Goal: Task Accomplishment & Management: Complete application form

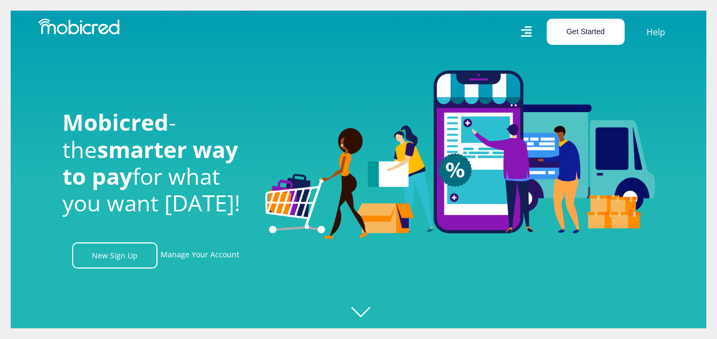
scroll to position [0, 761]
click at [588, 28] on button "Get Started" at bounding box center [586, 32] width 78 height 26
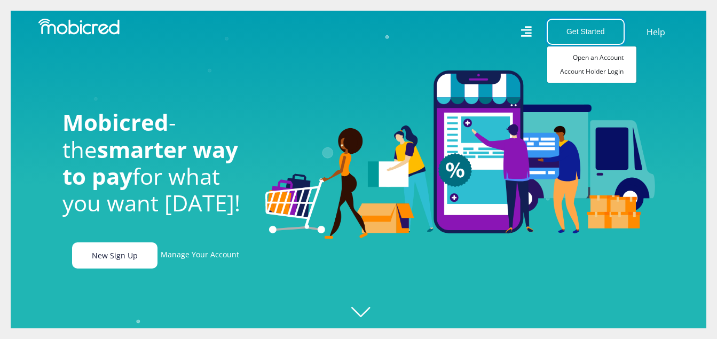
scroll to position [0, 1979]
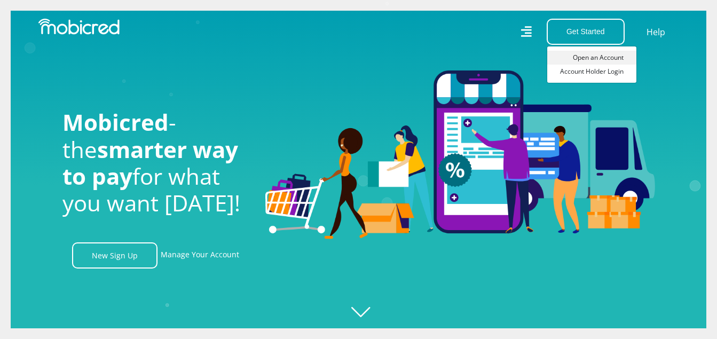
click at [596, 53] on link "Open an Account" at bounding box center [592, 58] width 89 height 14
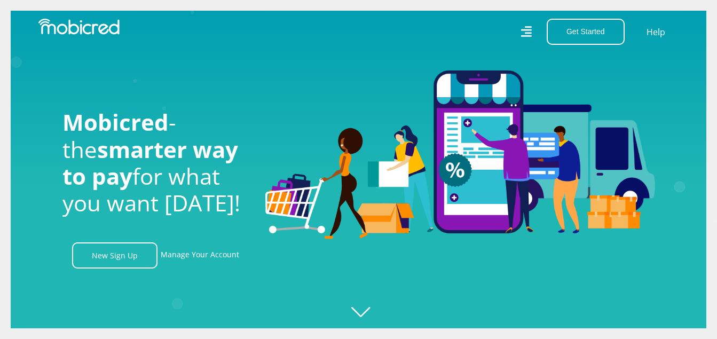
scroll to position [0, 2436]
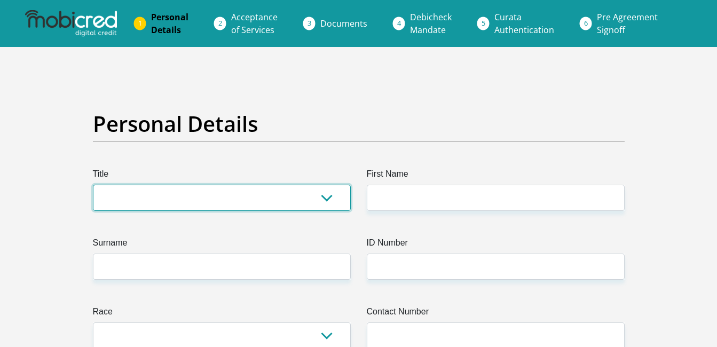
click at [292, 197] on select "Mr Ms Mrs Dr Other" at bounding box center [222, 198] width 258 height 26
select select "Mr"
click at [93, 185] on select "Mr Ms Mrs Dr Other" at bounding box center [222, 198] width 258 height 26
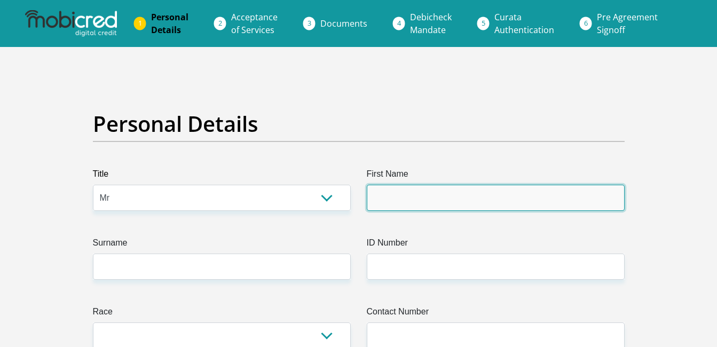
click at [412, 201] on input "First Name" at bounding box center [496, 198] width 258 height 26
type input "Richard"
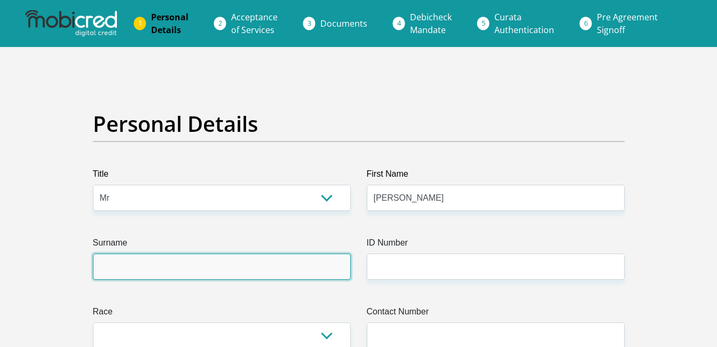
type input "Manewil"
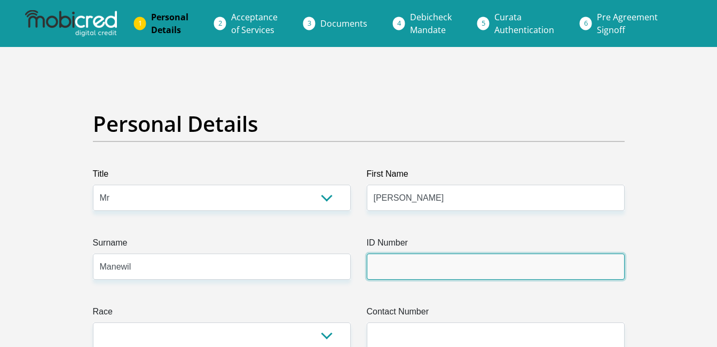
type input "7107155318088"
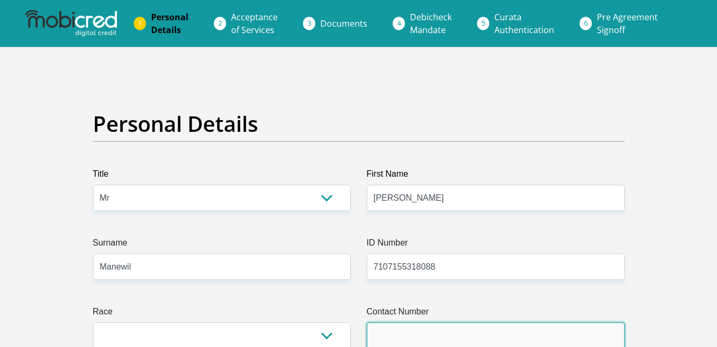
type input "0784838512"
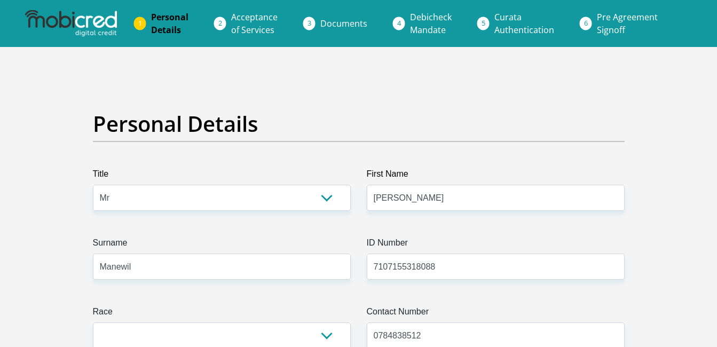
select select "ZAF"
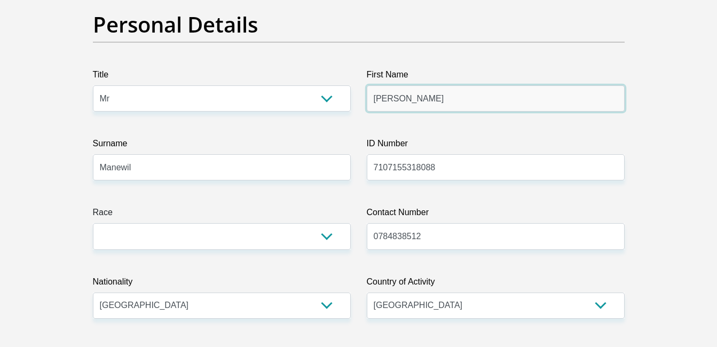
scroll to position [107, 0]
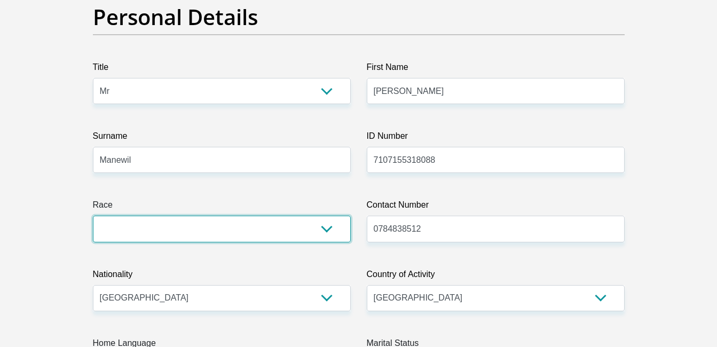
click at [325, 230] on select "Black Coloured Indian White Other" at bounding box center [222, 229] width 258 height 26
select select "2"
click at [93, 216] on select "Black Coloured Indian White Other" at bounding box center [222, 229] width 258 height 26
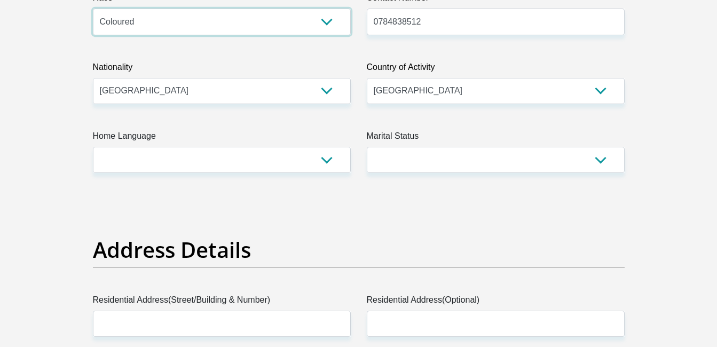
scroll to position [321, 0]
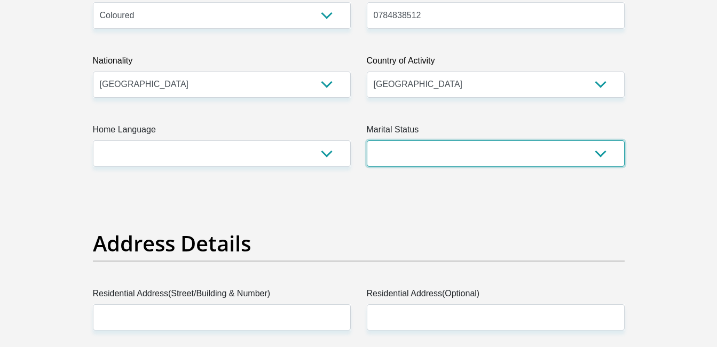
click at [604, 149] on select "Married ANC Single Divorced Widowed Married COP or Customary Law" at bounding box center [496, 153] width 258 height 26
select select "3"
click at [367, 140] on select "Married ANC Single Divorced Widowed Married COP or Customary Law" at bounding box center [496, 153] width 258 height 26
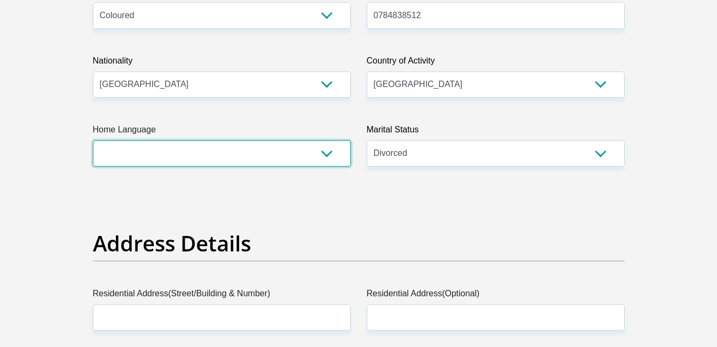
click at [331, 154] on select "Afrikaans English Sepedi South Ndebele Southern Sotho Swati Tsonga Tswana Venda…" at bounding box center [222, 153] width 258 height 26
select select "eng"
click at [93, 140] on select "Afrikaans English Sepedi South Ndebele Southern Sotho Swati Tsonga Tswana Venda…" at bounding box center [222, 153] width 258 height 26
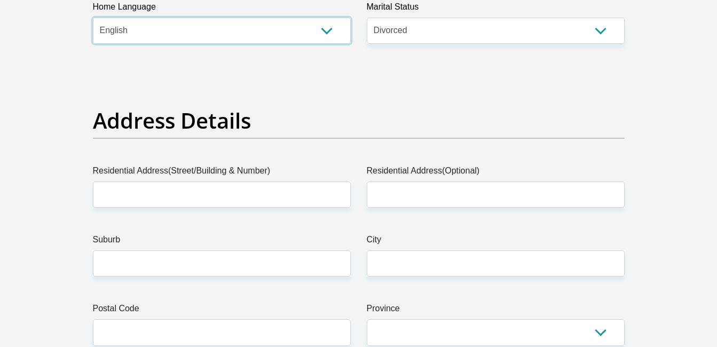
scroll to position [481, 0]
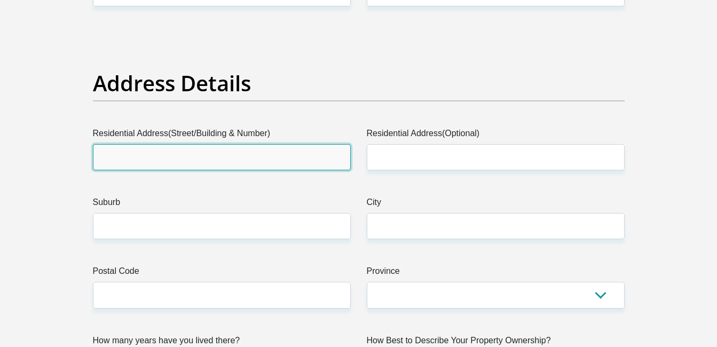
click at [324, 157] on input "Residential Address(Street/Building & Number)" at bounding box center [222, 157] width 258 height 26
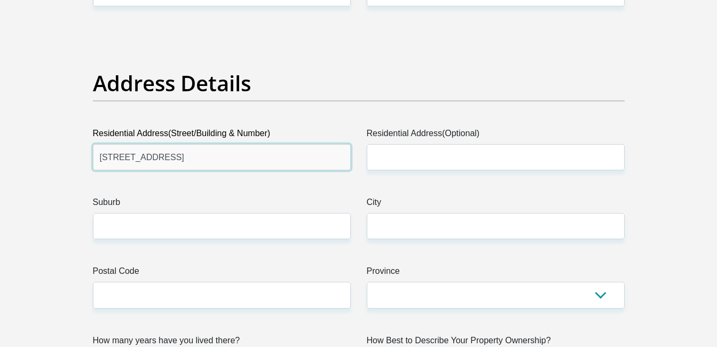
type input "45 Church Street"
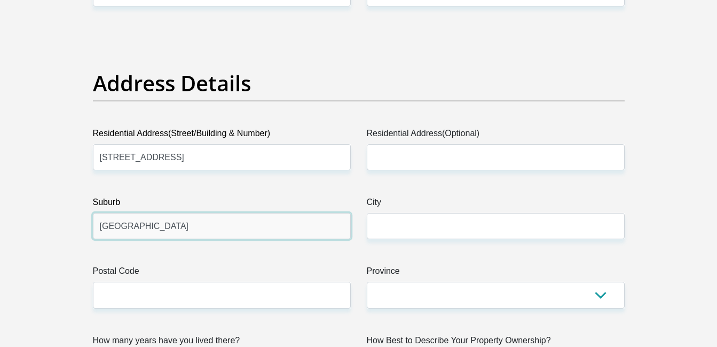
type input "Wellington"
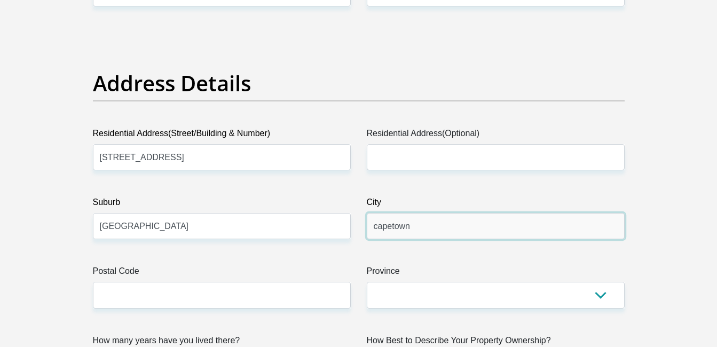
type input "capetown"
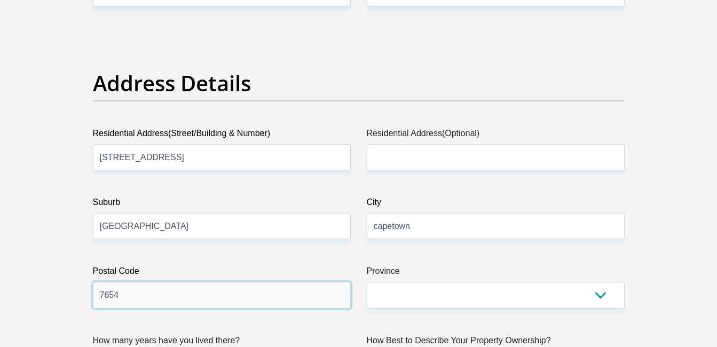
type input "7654"
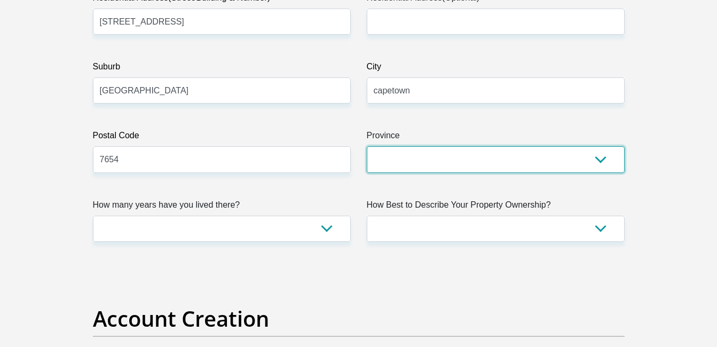
scroll to position [641, 0]
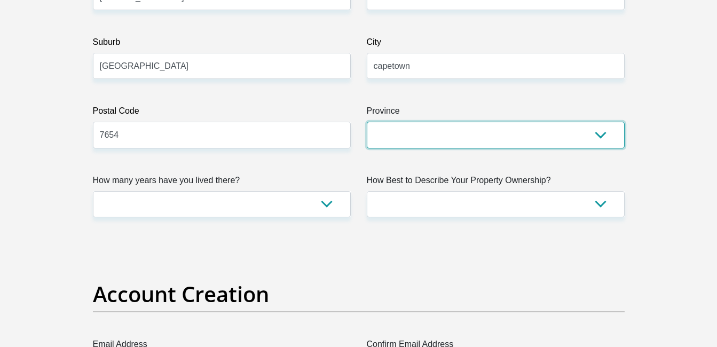
click at [581, 137] on select "Eastern Cape Free State Gauteng KwaZulu-Natal Limpopo Mpumalanga Northern Cape …" at bounding box center [496, 135] width 258 height 26
select select "Western Cape"
click at [367, 122] on select "Eastern Cape Free State Gauteng KwaZulu-Natal Limpopo Mpumalanga Northern Cape …" at bounding box center [496, 135] width 258 height 26
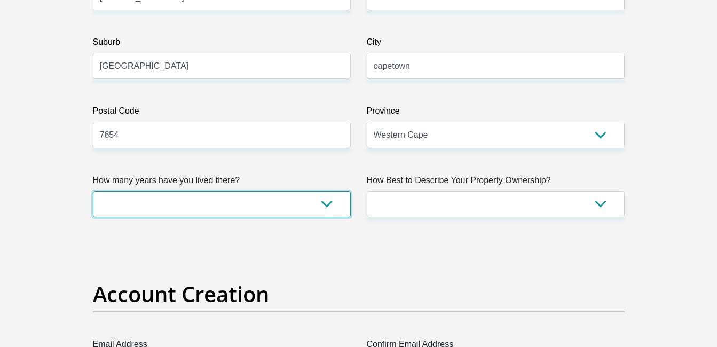
click at [327, 205] on select "less than 1 year 1-3 years 3-5 years 5+ years" at bounding box center [222, 204] width 258 height 26
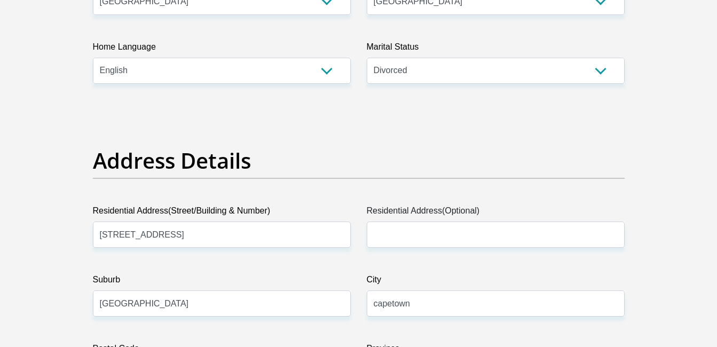
scroll to position [427, 0]
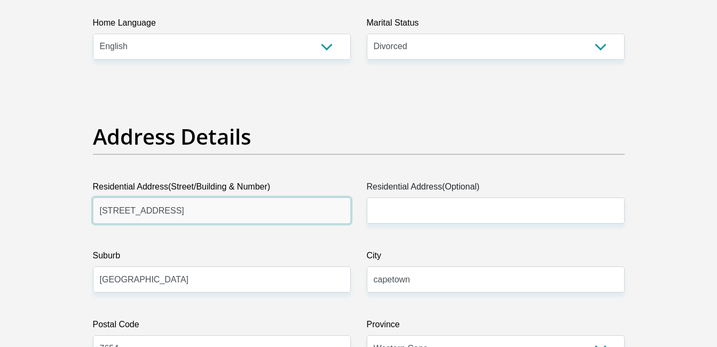
click at [287, 213] on input "45 Church Street" at bounding box center [222, 211] width 258 height 26
type input "4"
type input "48 Bain Street"
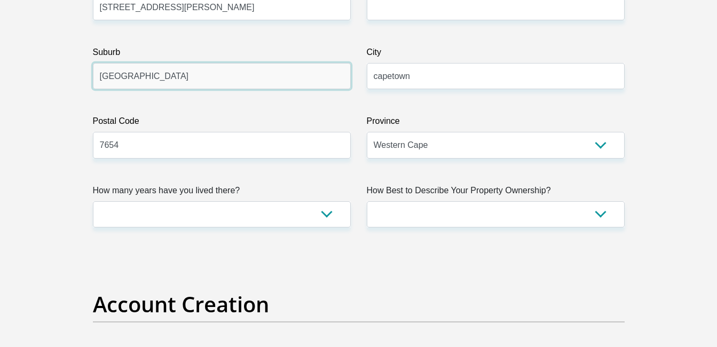
scroll to position [641, 0]
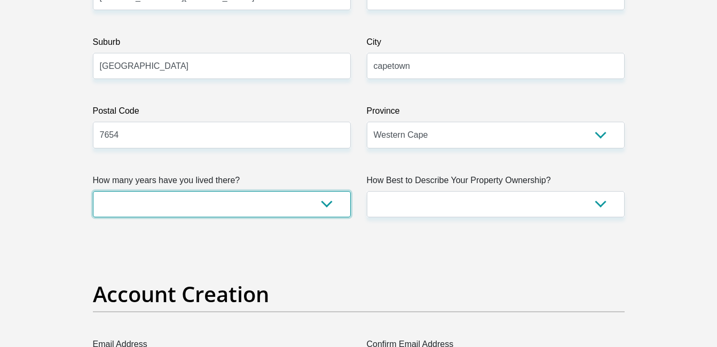
click at [331, 202] on select "less than 1 year 1-3 years 3-5 years 5+ years" at bounding box center [222, 204] width 258 height 26
select select "2"
click at [93, 191] on select "less than 1 year 1-3 years 3-5 years 5+ years" at bounding box center [222, 204] width 258 height 26
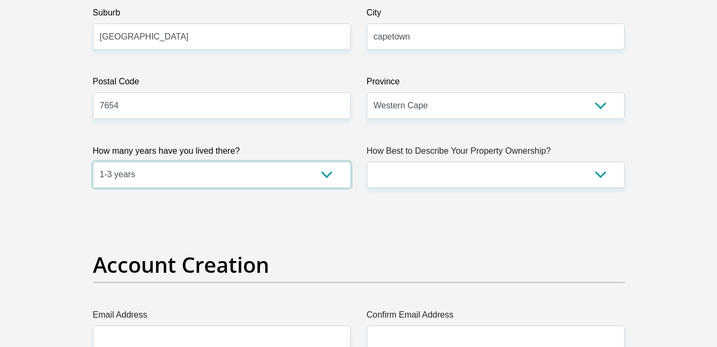
scroll to position [694, 0]
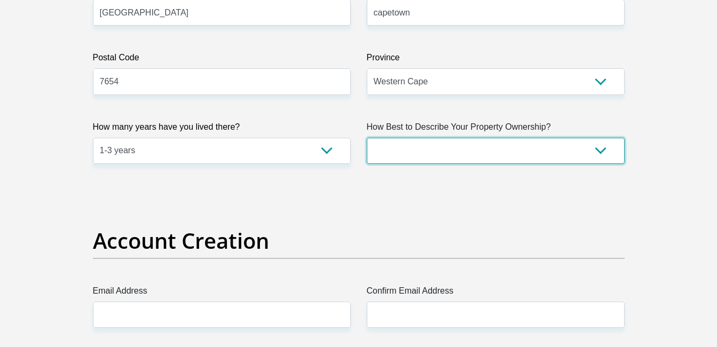
click at [600, 153] on select "Owned Rented Family Owned Company Dwelling" at bounding box center [496, 151] width 258 height 26
select select "Rented"
click at [367, 138] on select "Owned Rented Family Owned Company Dwelling" at bounding box center [496, 151] width 258 height 26
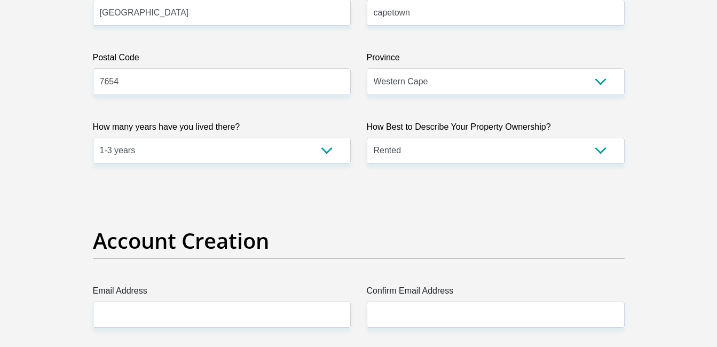
click at [450, 229] on h2 "Account Creation" at bounding box center [359, 241] width 532 height 26
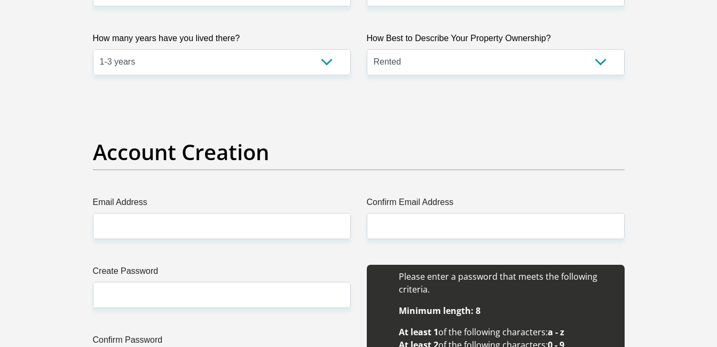
scroll to position [801, 0]
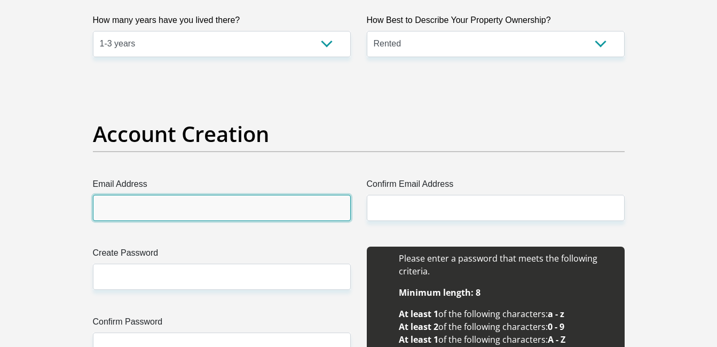
click at [282, 211] on input "Email Address" at bounding box center [222, 208] width 258 height 26
click at [204, 202] on input "Email Address" at bounding box center [222, 208] width 258 height 26
type input "richardmanewil@gmail.com"
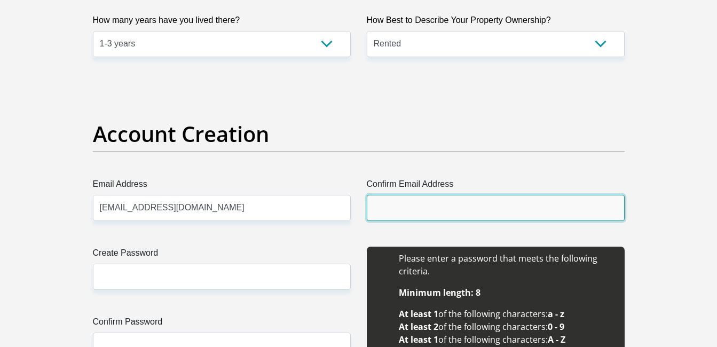
type input "richardmanewil@gmail.com"
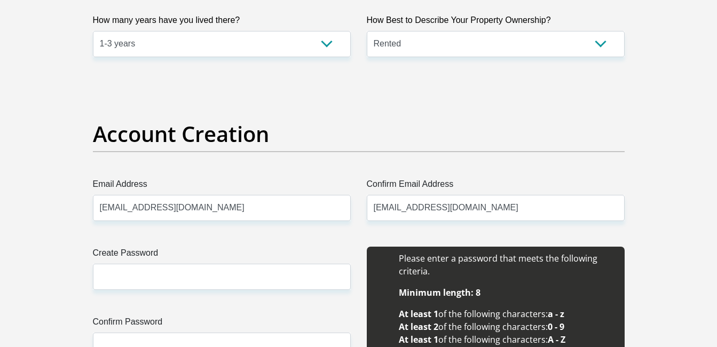
type input "180.00"
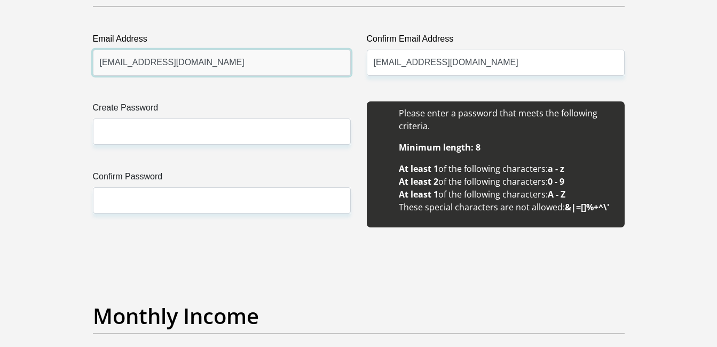
scroll to position [962, 0]
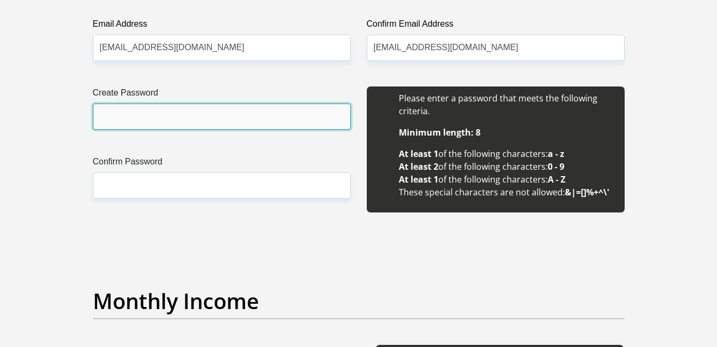
click at [245, 119] on input "Create Password" at bounding box center [222, 117] width 258 height 26
type input "Gabby@2023"
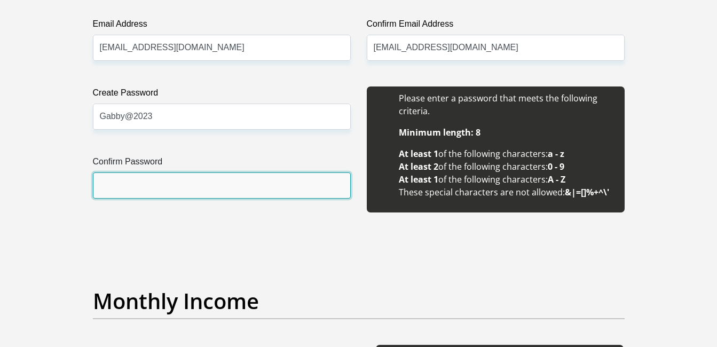
click at [231, 193] on input "Confirm Password" at bounding box center [222, 186] width 258 height 26
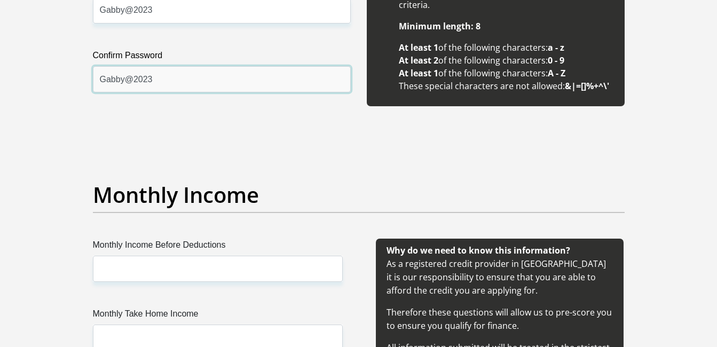
scroll to position [1068, 0]
type input "Gabby@2023"
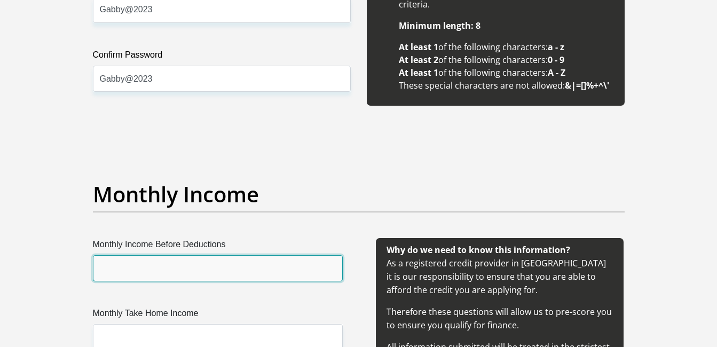
click at [224, 264] on input "Monthly Income Before Deductions" at bounding box center [218, 268] width 250 height 26
type input "10000"
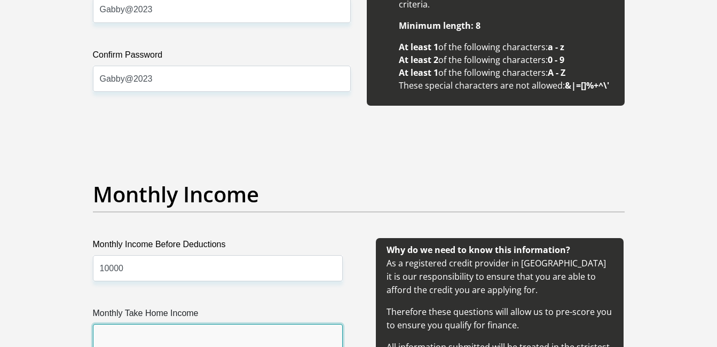
scroll to position [1072, 0]
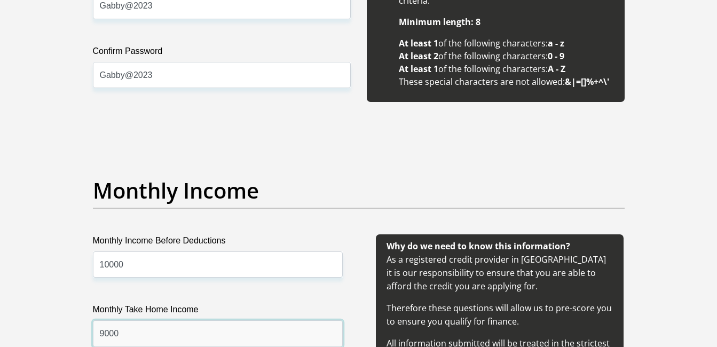
type input "9000"
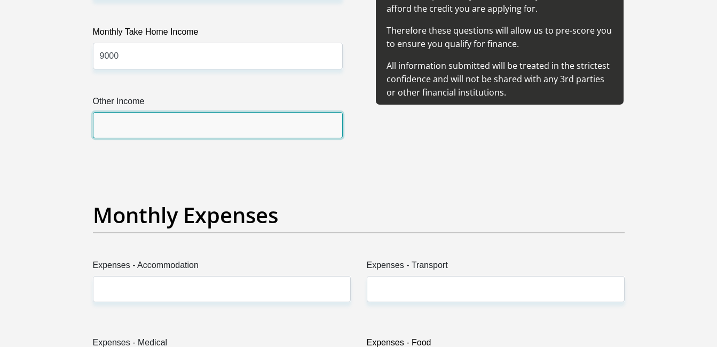
scroll to position [1408, 0]
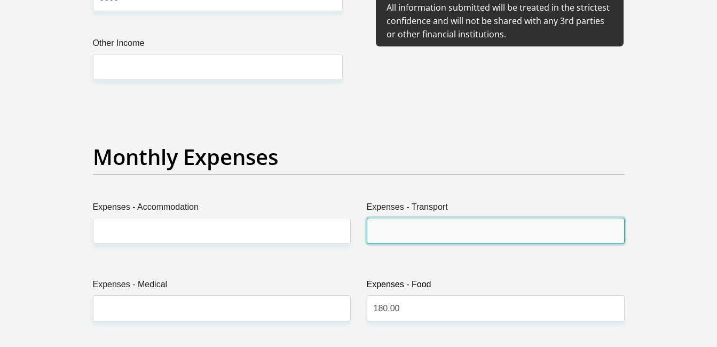
click at [385, 225] on input "Expenses - Transport" at bounding box center [496, 231] width 258 height 26
type input "0"
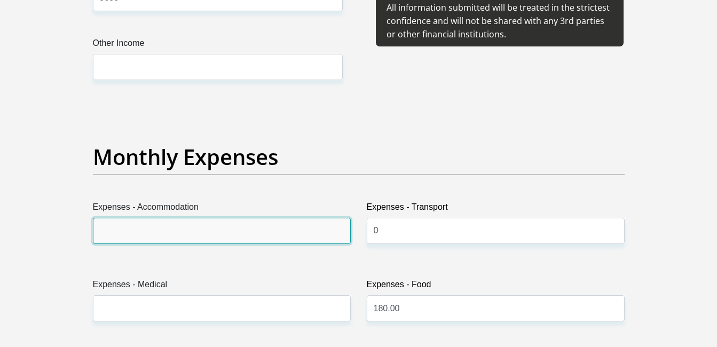
click at [275, 230] on input "Expenses - Accommodation" at bounding box center [222, 231] width 258 height 26
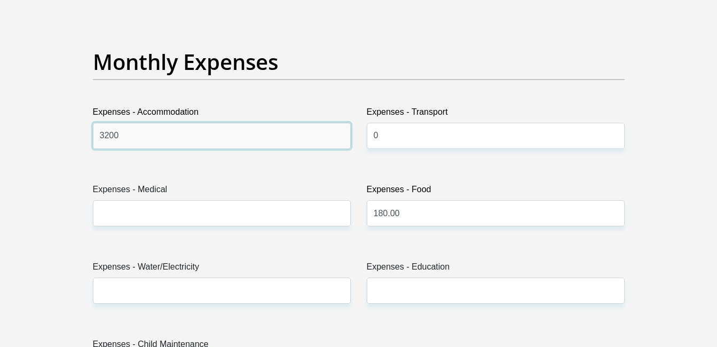
scroll to position [1515, 0]
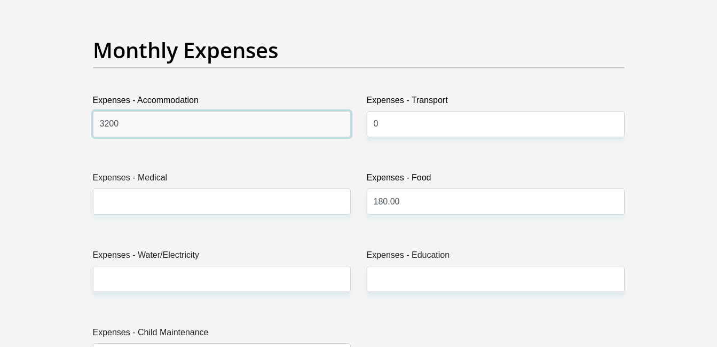
type input "3200"
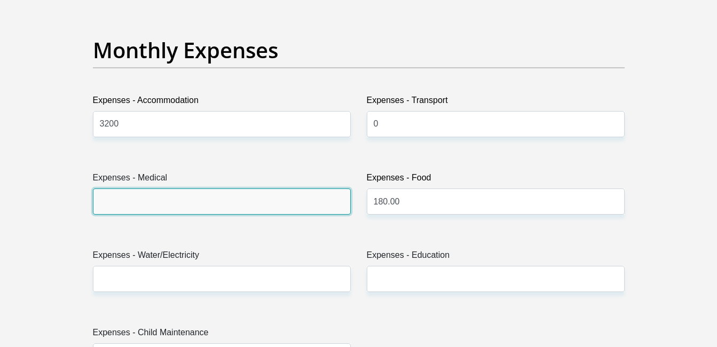
click at [308, 204] on input "Expenses - Medical" at bounding box center [222, 202] width 258 height 26
type input "0"
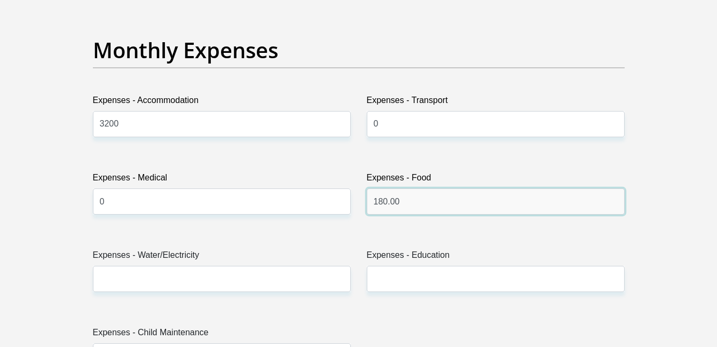
click at [409, 204] on input "180.00" at bounding box center [496, 202] width 258 height 26
type input "1"
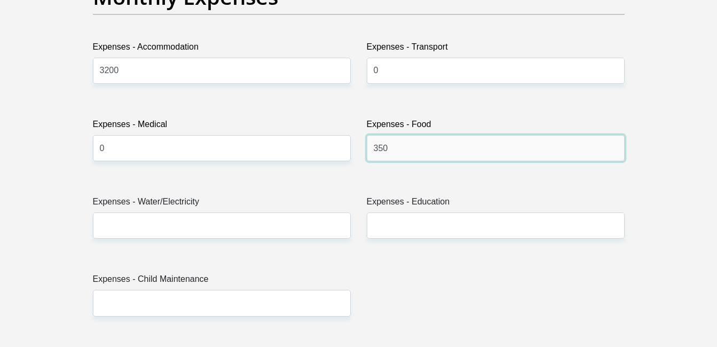
type input "350"
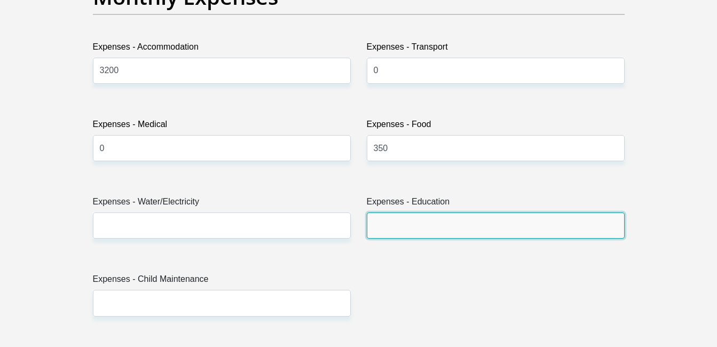
click at [404, 225] on input "Expenses - Education" at bounding box center [496, 226] width 258 height 26
type input "0"
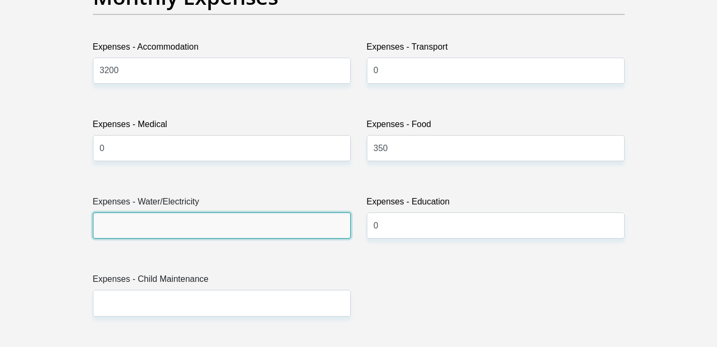
click at [307, 227] on input "Expenses - Water/Electricity" at bounding box center [222, 226] width 258 height 26
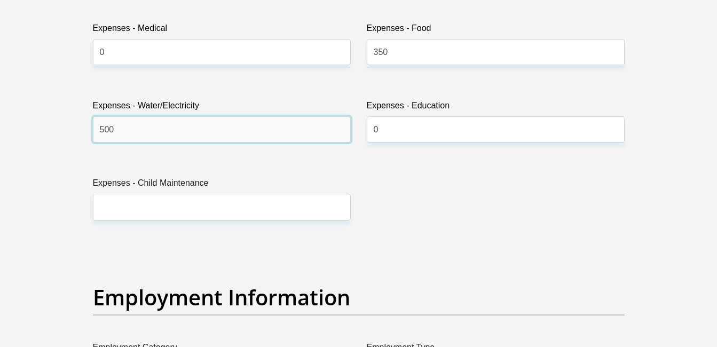
scroll to position [1675, 0]
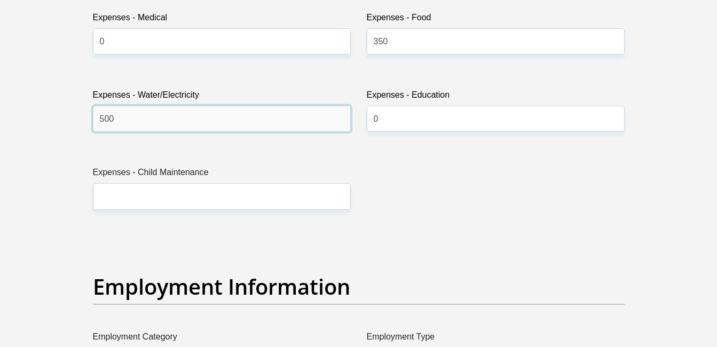
type input "500"
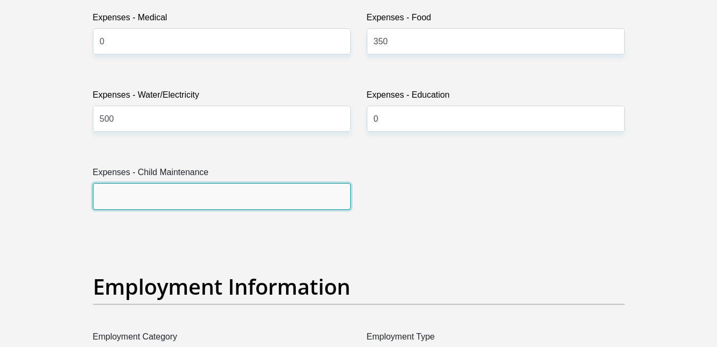
click at [282, 198] on input "Expenses - Child Maintenance" at bounding box center [222, 196] width 258 height 26
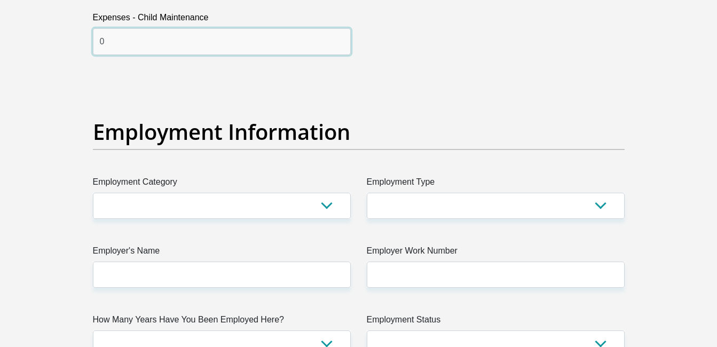
scroll to position [1836, 0]
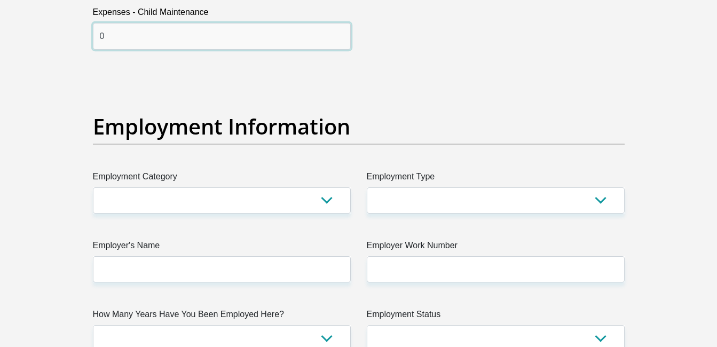
type input "0"
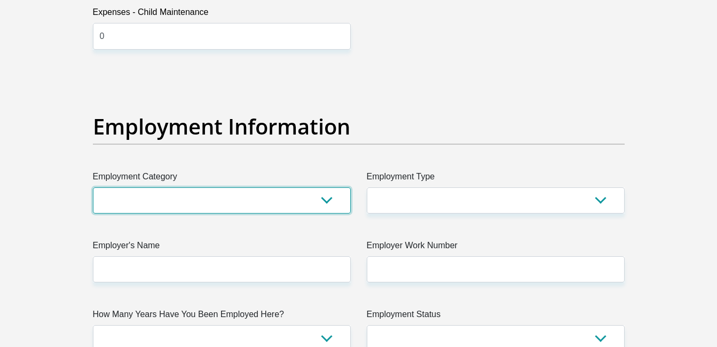
click at [324, 200] on select "AGRICULTURE ALCOHOL & TOBACCO CONSTRUCTION MATERIALS METALLURGY EQUIPMENT FOR R…" at bounding box center [222, 201] width 258 height 26
select select "33"
click at [93, 188] on select "AGRICULTURE ALCOHOL & TOBACCO CONSTRUCTION MATERIALS METALLURGY EQUIPMENT FOR R…" at bounding box center [222, 201] width 258 height 26
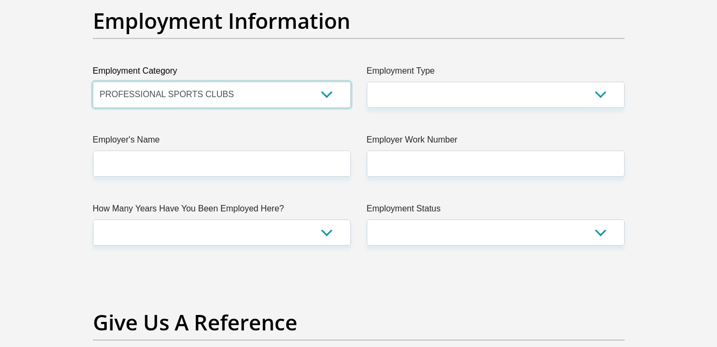
scroll to position [1996, 0]
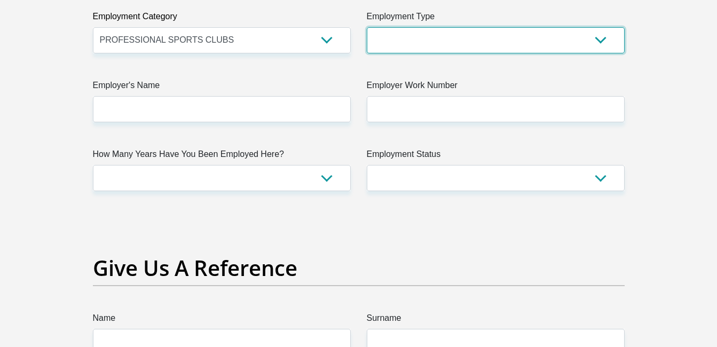
click at [605, 37] on select "College/Lecturer Craft Seller Creative Driver Executive Farmer Forces - Non Com…" at bounding box center [496, 40] width 258 height 26
select select "Manager"
click at [367, 27] on select "College/Lecturer Craft Seller Creative Driver Executive Farmer Forces - Non Com…" at bounding box center [496, 40] width 258 height 26
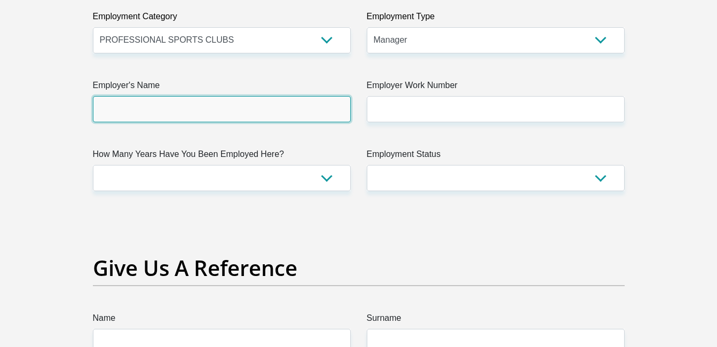
click at [324, 107] on input "Employer's Name" at bounding box center [222, 109] width 258 height 26
type input "equilibriumfitness"
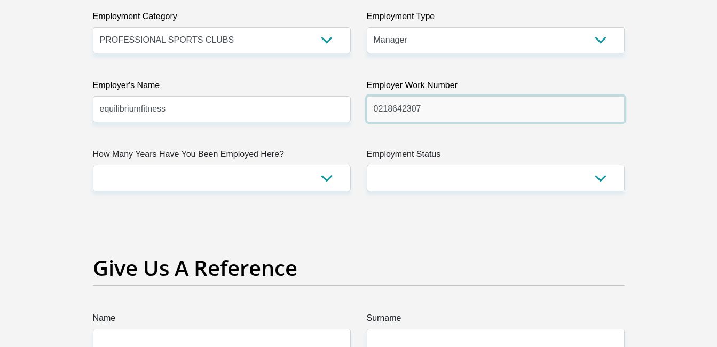
type input "0218642307"
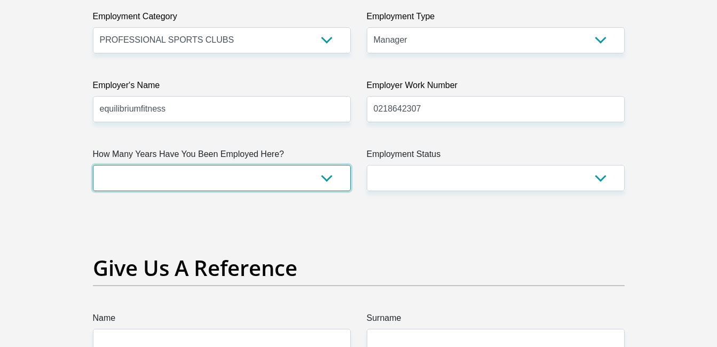
click at [327, 178] on select "less than 1 year 1-3 years 3-5 years 5+ years" at bounding box center [222, 178] width 258 height 26
select select "48"
click at [93, 165] on select "less than 1 year 1-3 years 3-5 years 5+ years" at bounding box center [222, 178] width 258 height 26
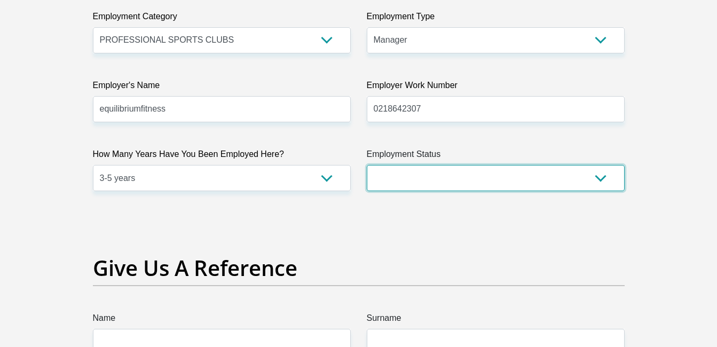
click at [604, 178] on select "Permanent/Full-time Part-time/Casual Contract Worker Self-Employed Housewife Re…" at bounding box center [496, 178] width 258 height 26
select select "1"
click at [367, 165] on select "Permanent/Full-time Part-time/Casual Contract Worker Self-Employed Housewife Re…" at bounding box center [496, 178] width 258 height 26
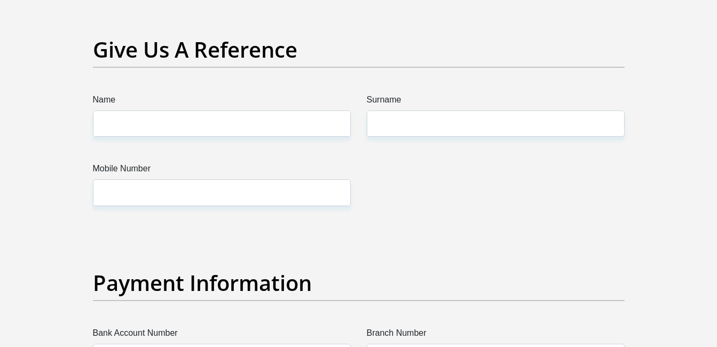
scroll to position [2210, 0]
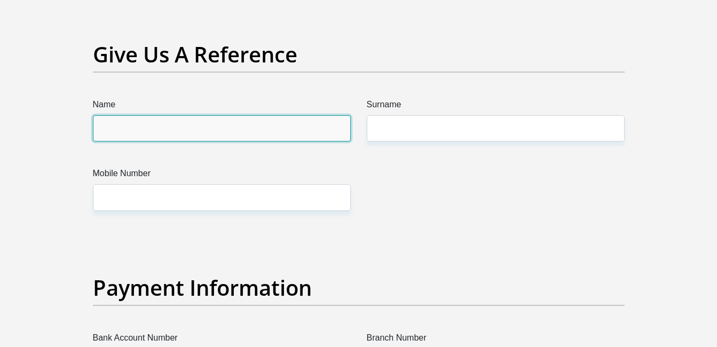
click at [306, 131] on input "Name" at bounding box center [222, 128] width 258 height 26
type input "Richard"
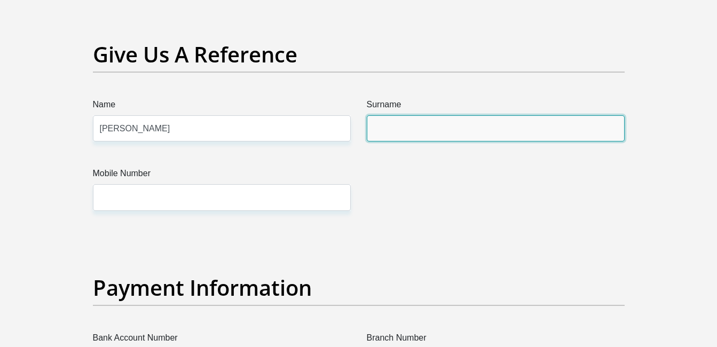
type input "Manewil"
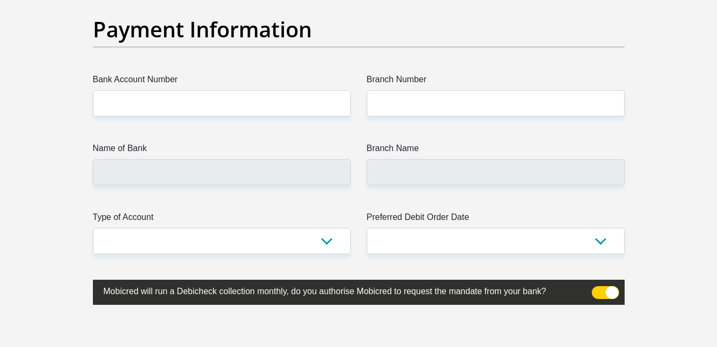
scroll to position [2316, 0]
